Goal: Information Seeking & Learning: Learn about a topic

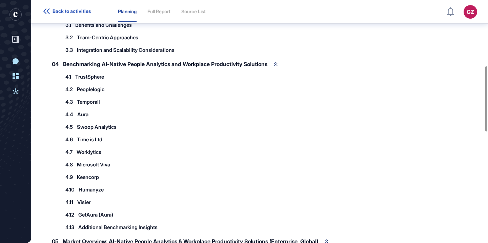
scroll to position [244, 0]
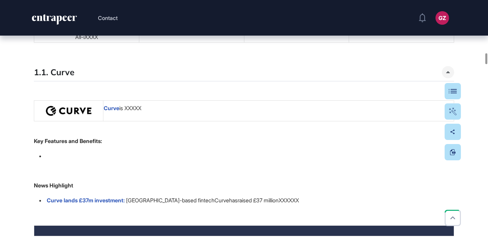
scroll to position [1239, 0]
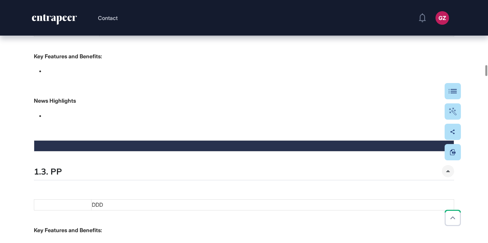
scroll to position [1428, 0]
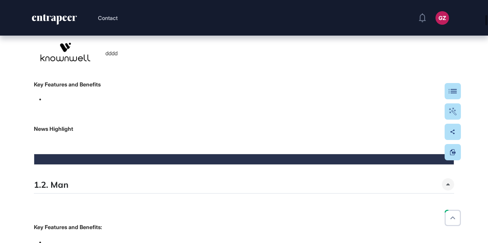
scroll to position [501, 0]
